Goal: Download file/media

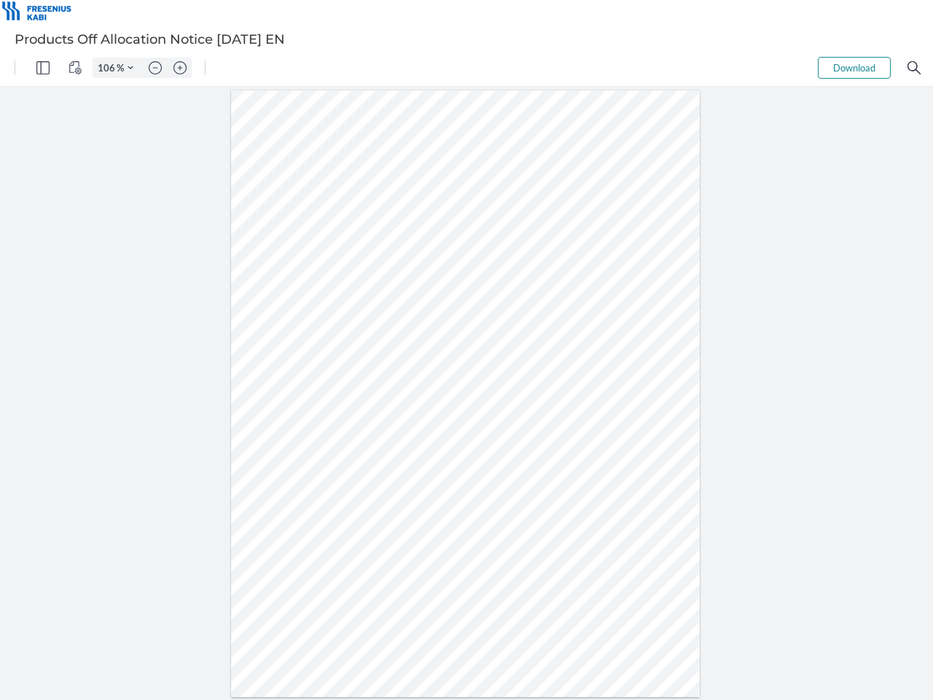
click at [43, 68] on img "Panel" at bounding box center [42, 67] width 13 height 13
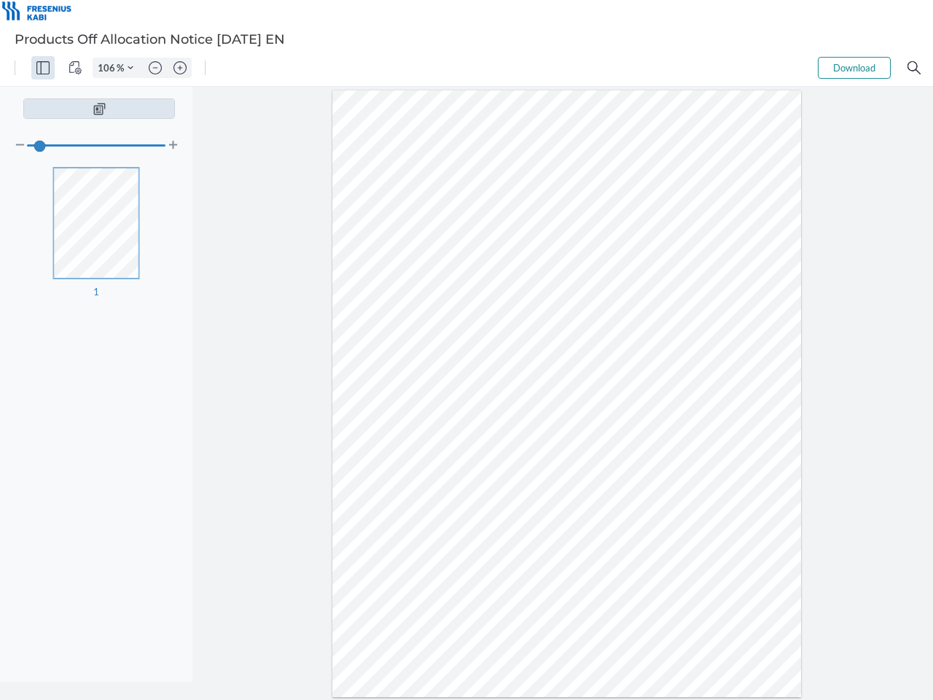
click at [75, 68] on img "View Controls" at bounding box center [75, 67] width 13 height 13
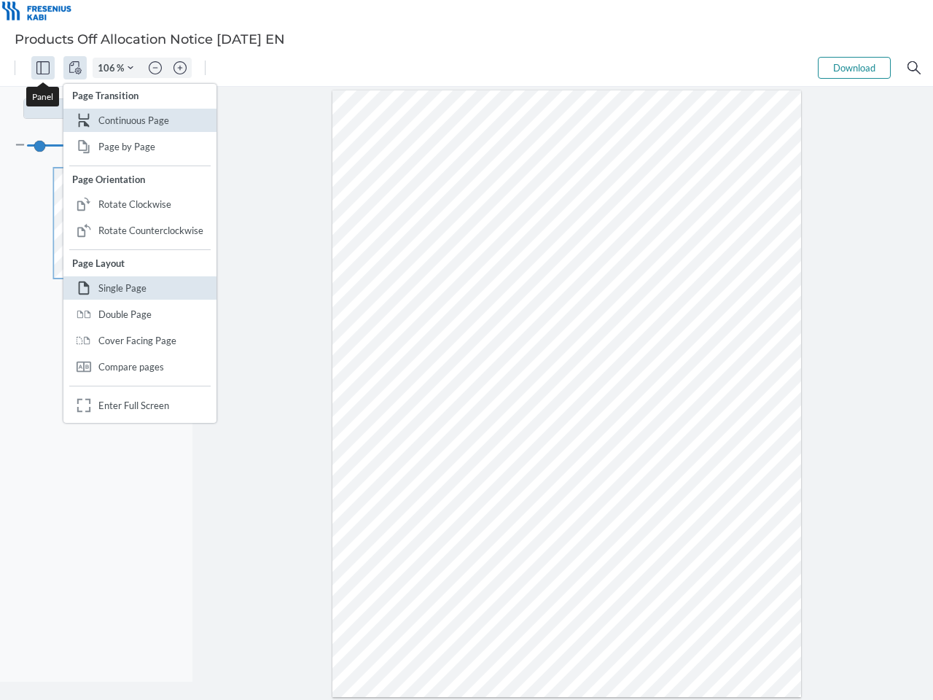
click at [109, 68] on input "106" at bounding box center [104, 67] width 23 height 13
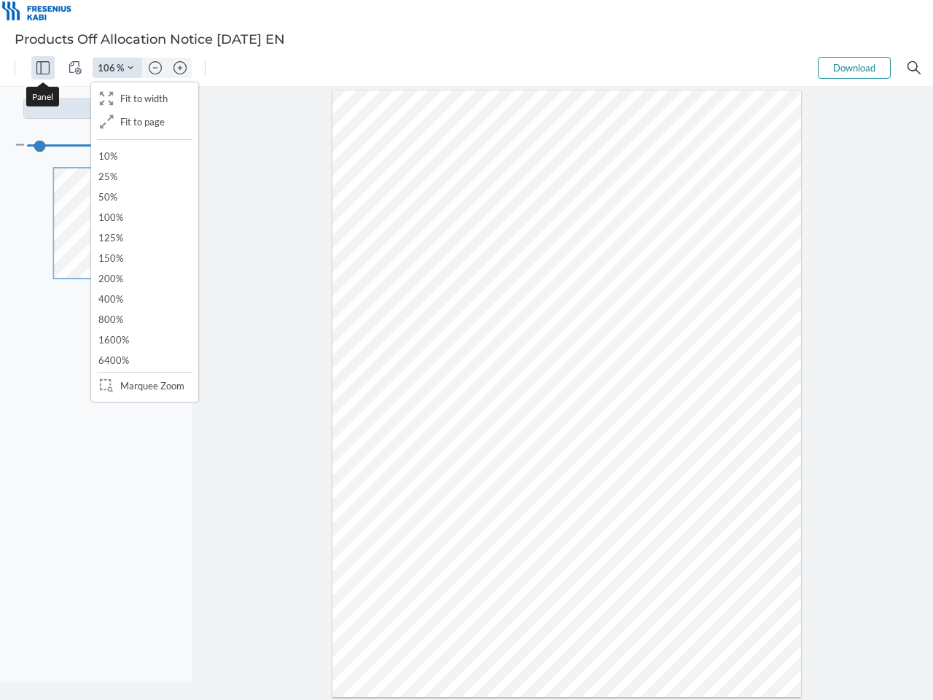
click at [130, 68] on img "Zoom Controls" at bounding box center [131, 68] width 6 height 6
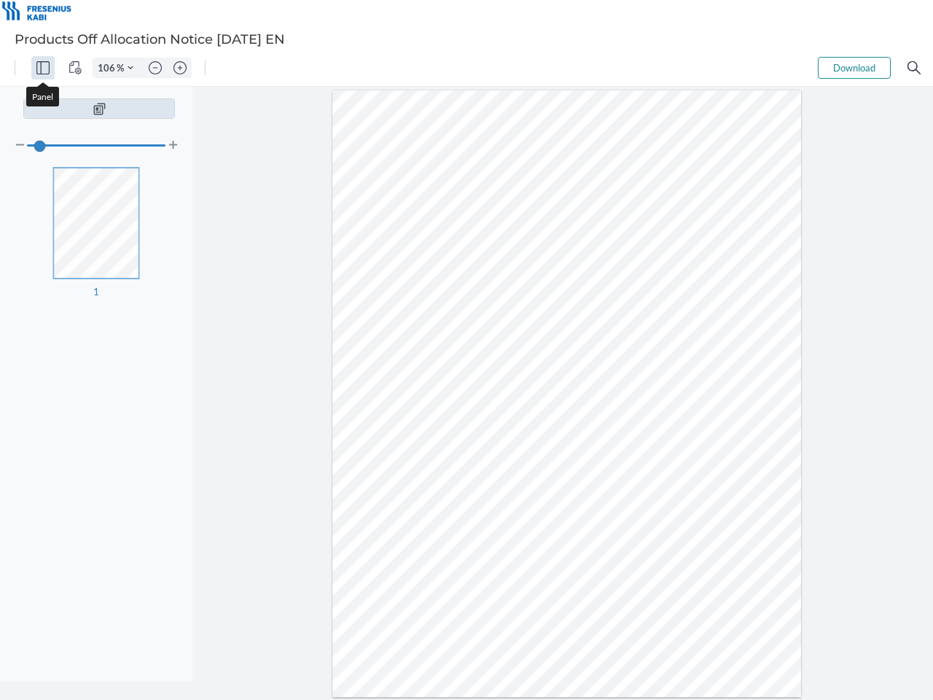
click at [155, 68] on img "Zoom out" at bounding box center [155, 67] width 13 height 13
click at [180, 68] on img "Zoom in" at bounding box center [179, 67] width 13 height 13
type input "106"
click at [854, 68] on button "Download" at bounding box center [854, 68] width 73 height 22
click at [914, 68] on img "Search" at bounding box center [913, 67] width 13 height 13
